Goal: Obtain resource: Download file/media

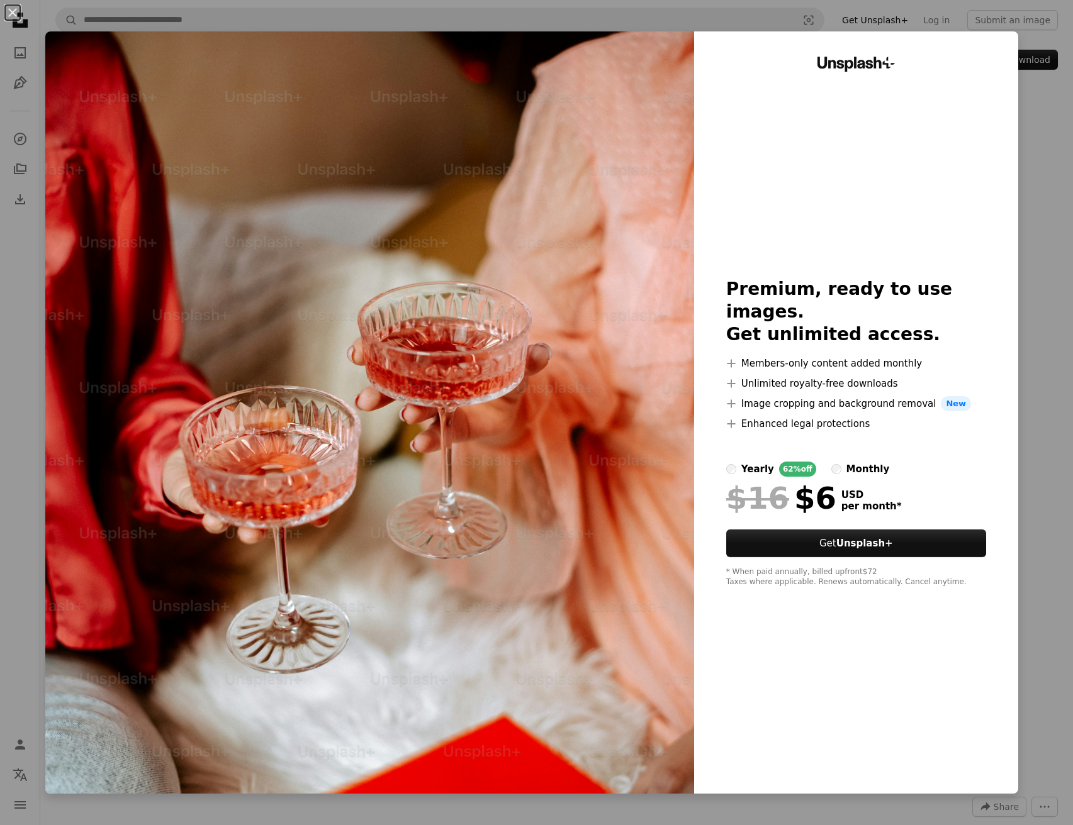
click at [1035, 549] on div "An X shape Unsplash+ Premium, ready to use images. Get unlimited access. A plus…" at bounding box center [536, 412] width 1073 height 825
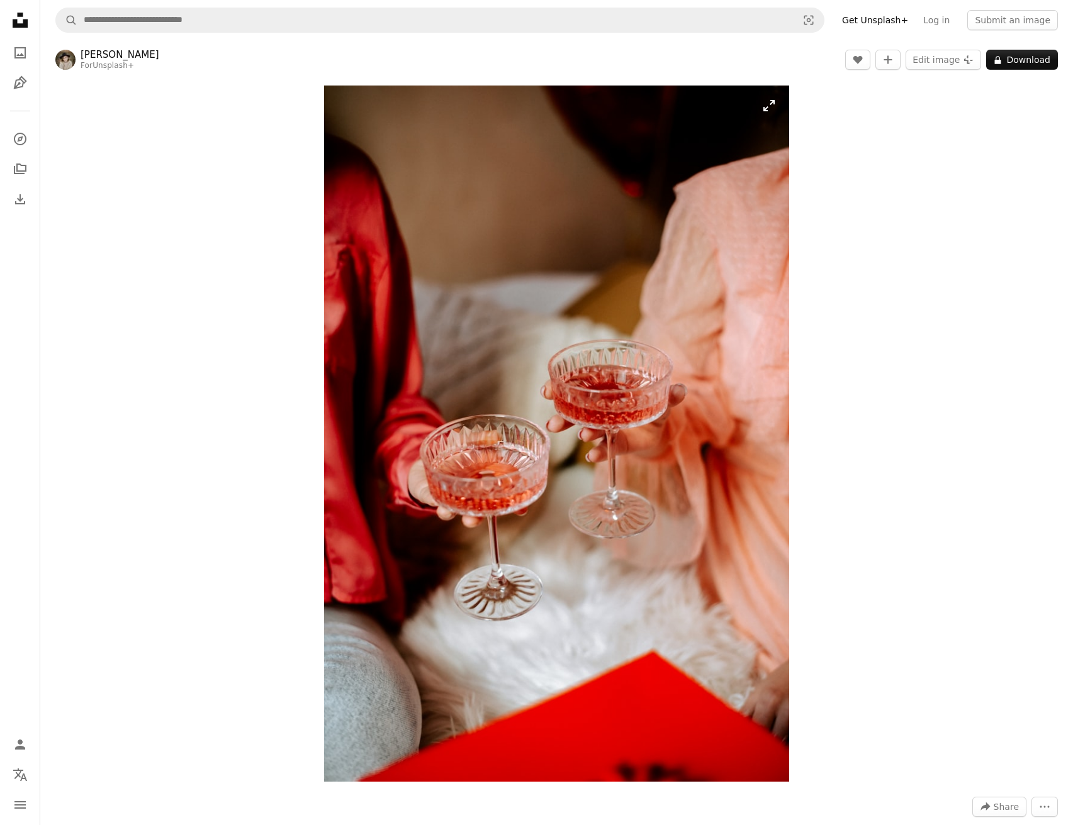
click at [713, 248] on img "Zoom in on this image" at bounding box center [556, 434] width 465 height 696
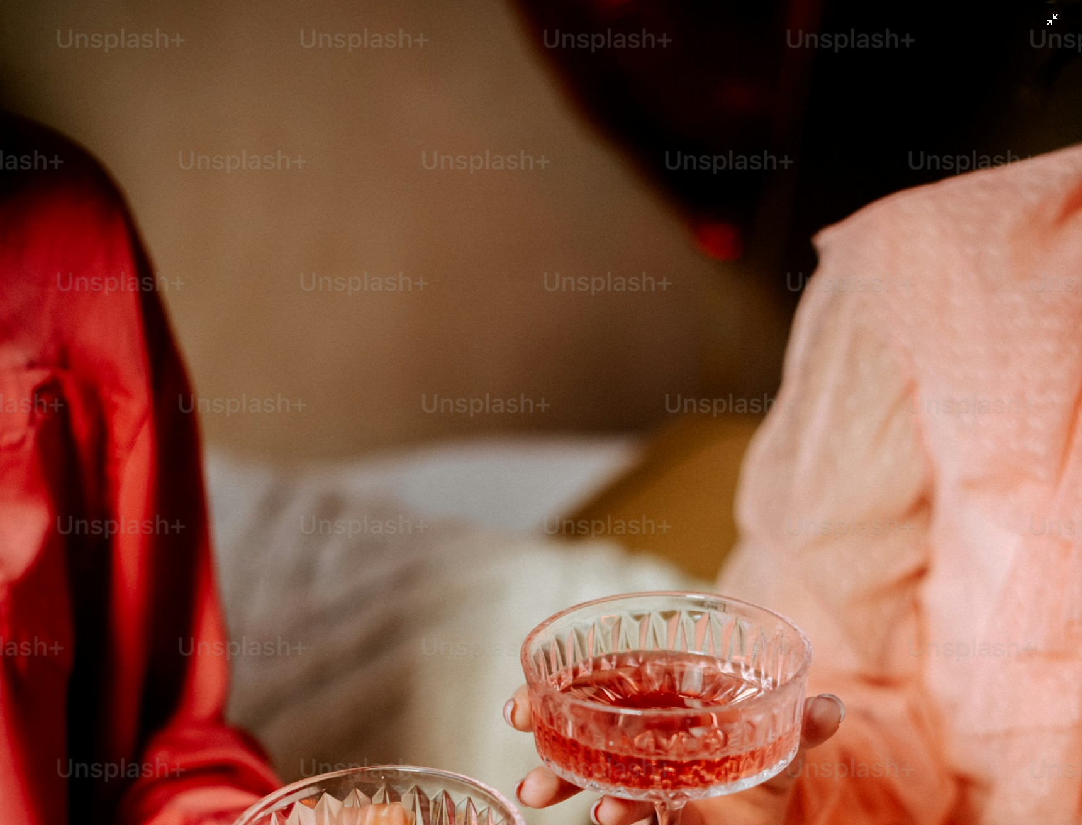
scroll to position [384, 0]
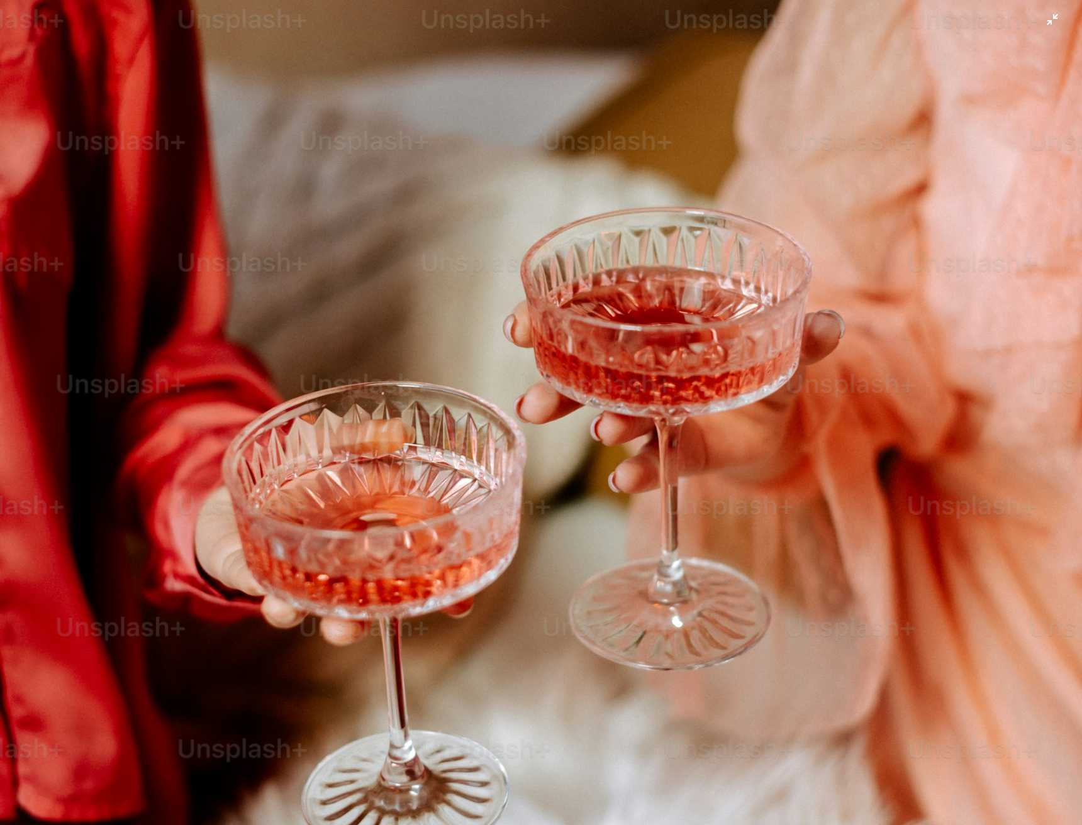
click at [713, 248] on img "Zoom out on this image" at bounding box center [540, 426] width 1083 height 1623
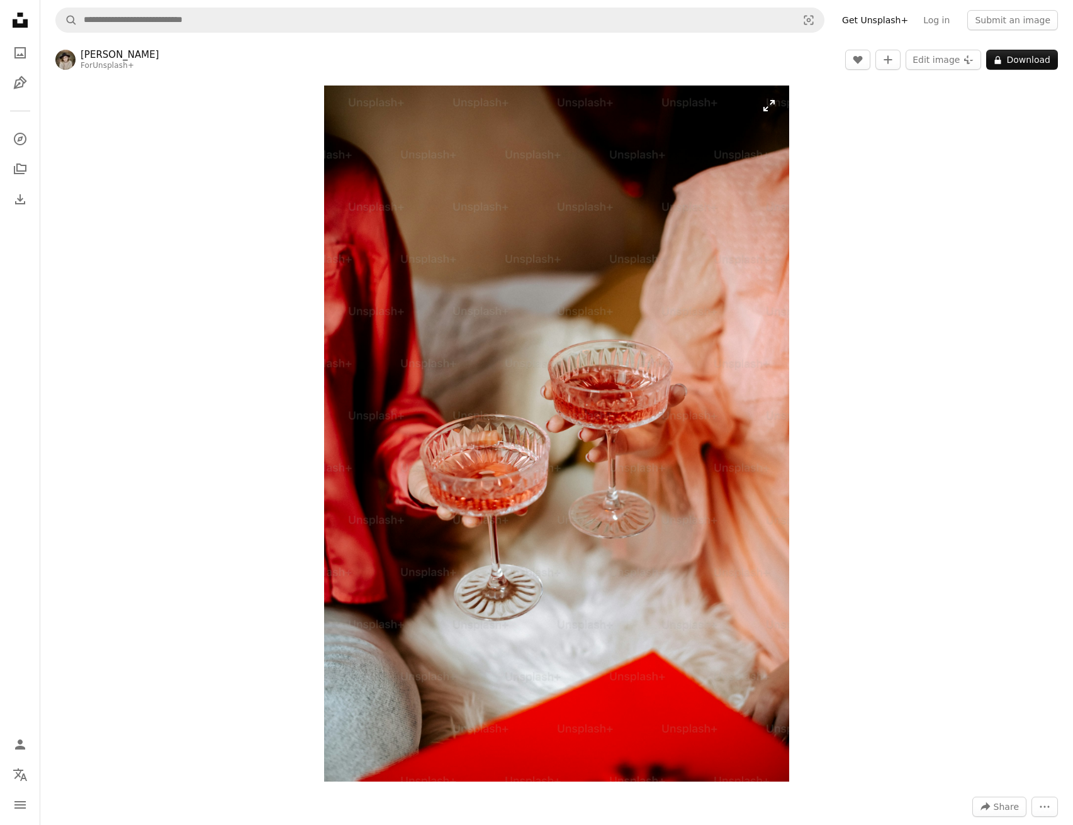
click at [759, 266] on img "Zoom in on this image" at bounding box center [556, 434] width 465 height 696
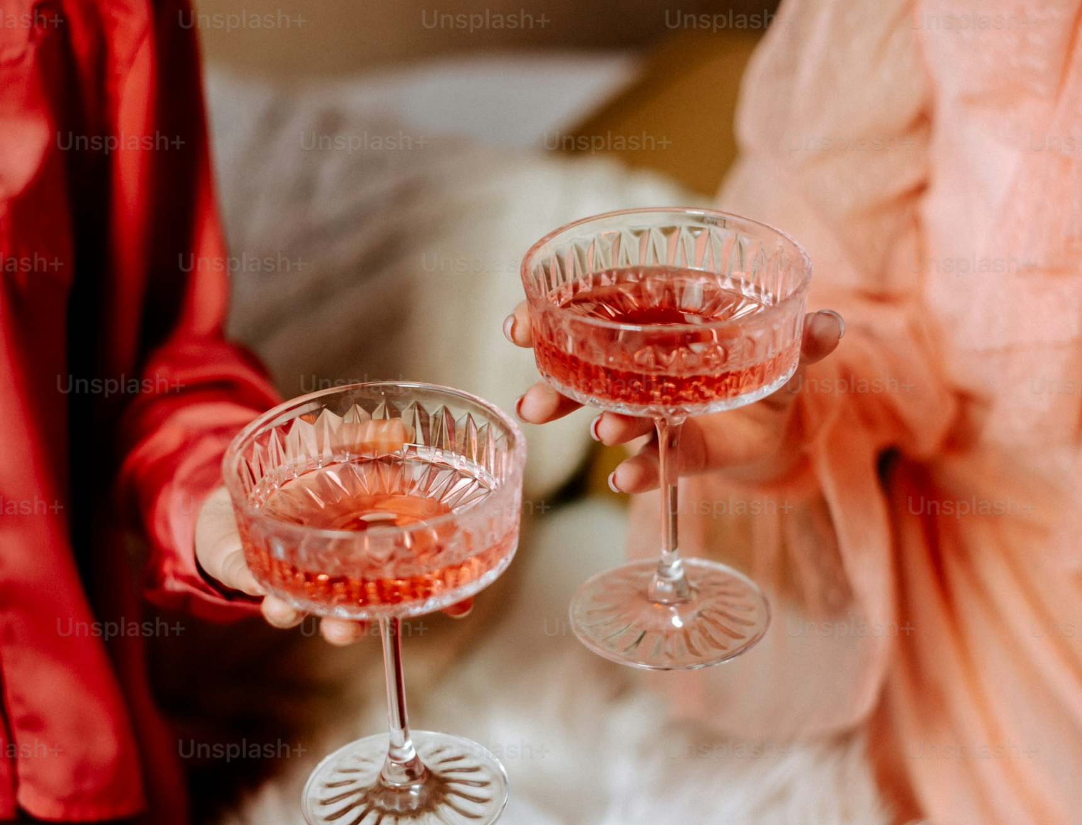
click at [764, 272] on img "Zoom out on this image" at bounding box center [540, 426] width 1083 height 1623
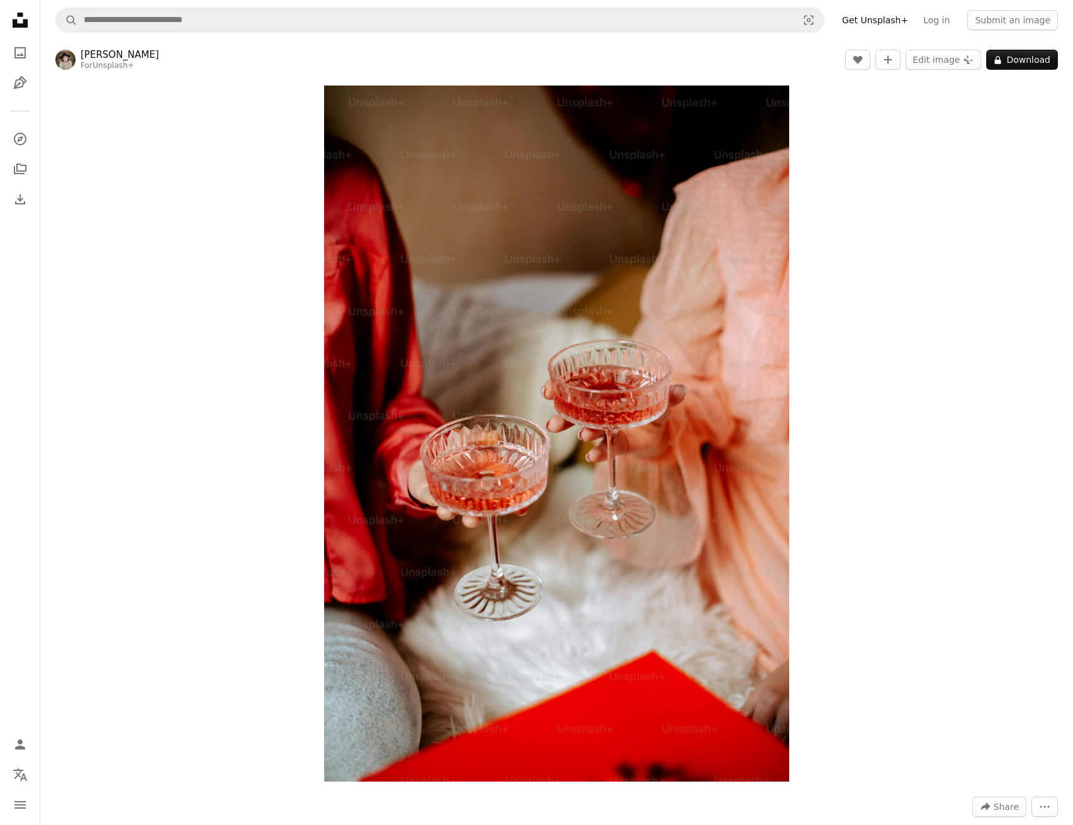
click at [1035, 48] on header "[PERSON_NAME] For Unsplash+ A heart A plus sign Edit image Plus sign for Unspla…" at bounding box center [556, 59] width 1032 height 39
click at [1036, 53] on button "A lock Download" at bounding box center [1022, 60] width 72 height 20
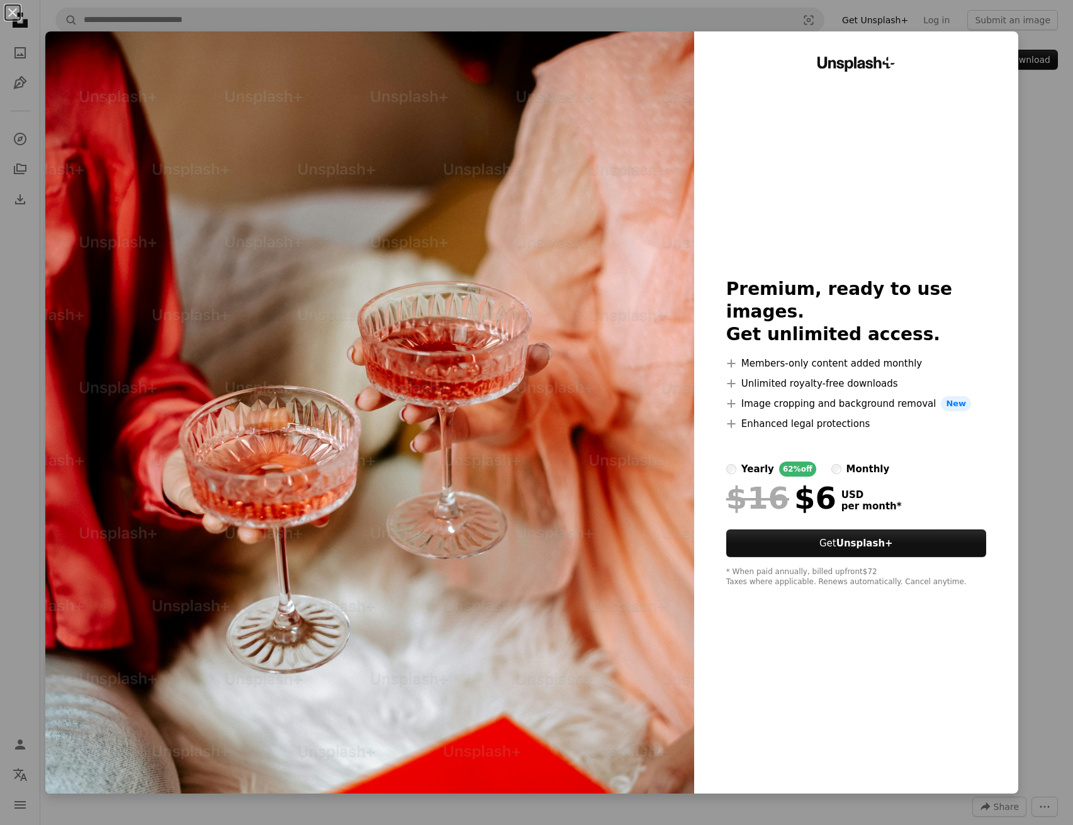
click at [1056, 91] on div "An X shape Unsplash+ Premium, ready to use images. Get unlimited access. A plus…" at bounding box center [536, 412] width 1073 height 825
